Goal: Find specific page/section: Find specific page/section

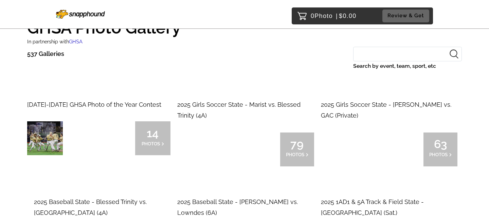
scroll to position [26, 0]
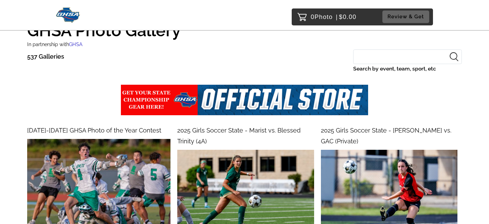
click at [365, 58] on input "Search by event, team, sport, etc" at bounding box center [407, 57] width 109 height 15
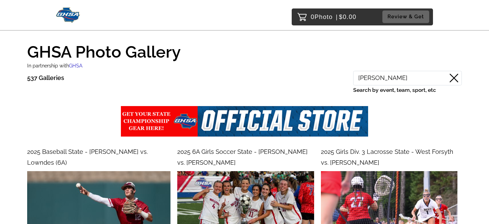
scroll to position [12, 0]
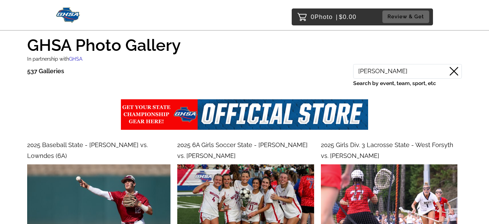
type input "walton"
click at [454, 71] on icon at bounding box center [453, 71] width 8 height 8
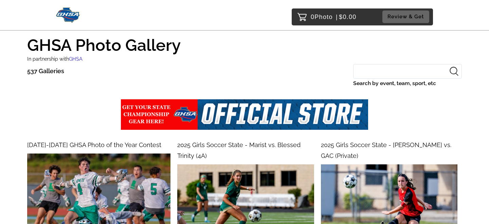
click at [382, 71] on input "Search by event, team, sport, etc" at bounding box center [407, 71] width 109 height 15
